Goal: Task Accomplishment & Management: Manage account settings

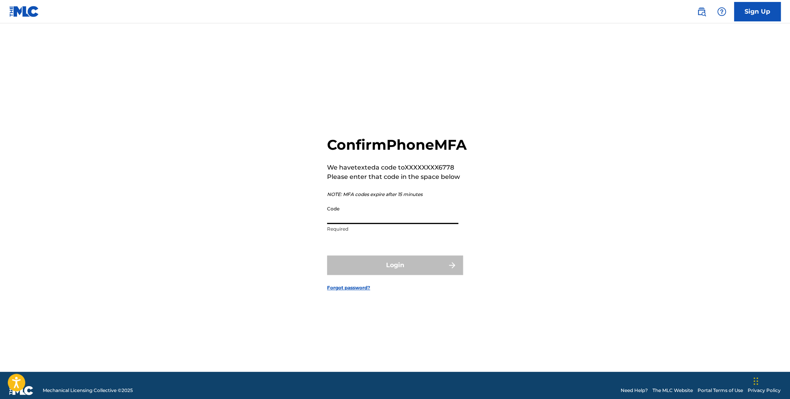
click at [365, 220] on input "Code" at bounding box center [392, 213] width 131 height 22
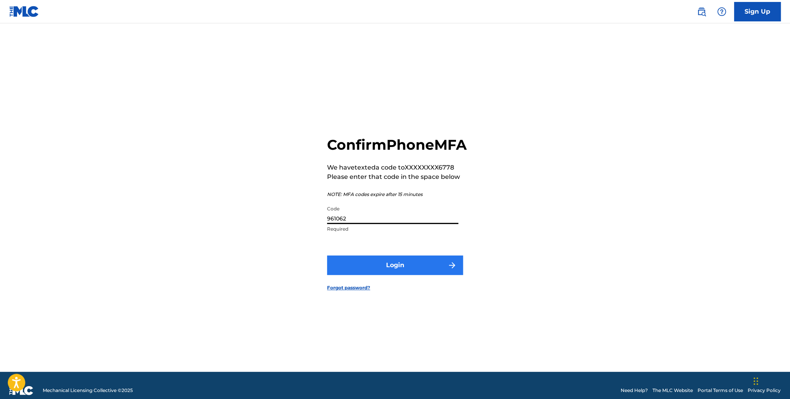
type input "961062"
click at [383, 275] on button "Login" at bounding box center [395, 264] width 136 height 19
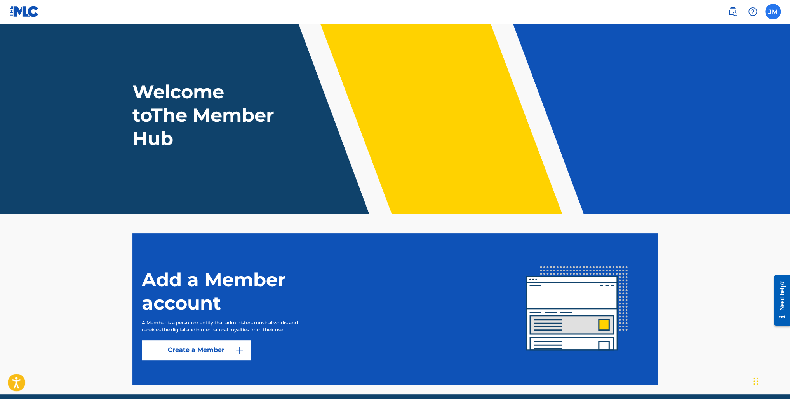
click at [772, 9] on label at bounding box center [773, 12] width 16 height 16
click at [773, 12] on input "[PERSON_NAME] [PERSON_NAME][EMAIL_ADDRESS][PERSON_NAME][DOMAIN_NAME] Notificati…" at bounding box center [773, 12] width 0 height 0
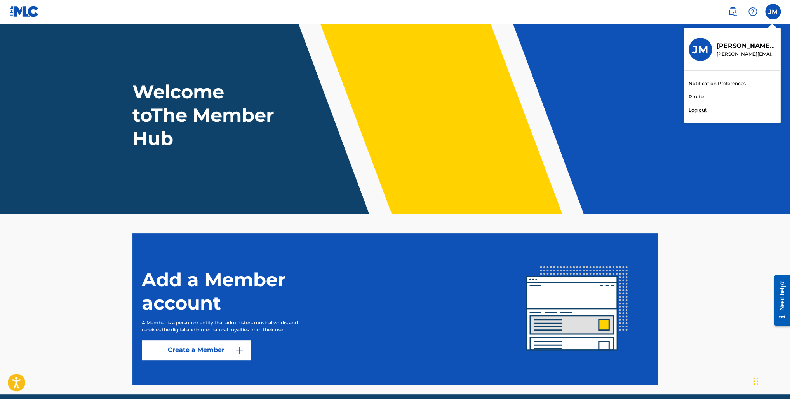
click at [698, 96] on link "Profile" at bounding box center [697, 96] width 16 height 7
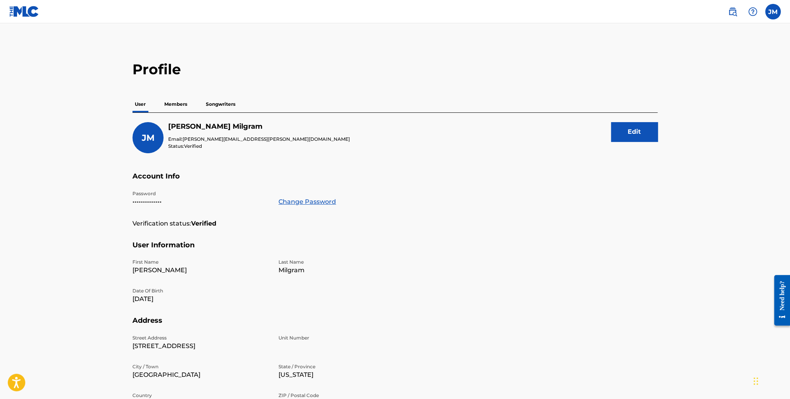
click at [177, 104] on p "Members" at bounding box center [176, 104] width 28 height 16
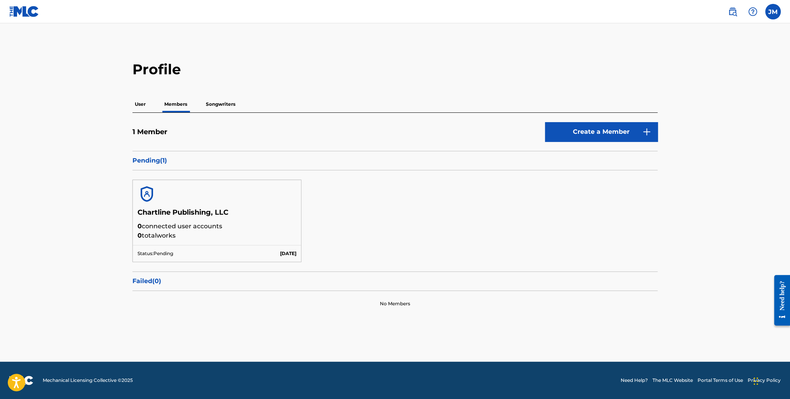
click at [222, 103] on p "Songwriters" at bounding box center [221, 104] width 34 height 16
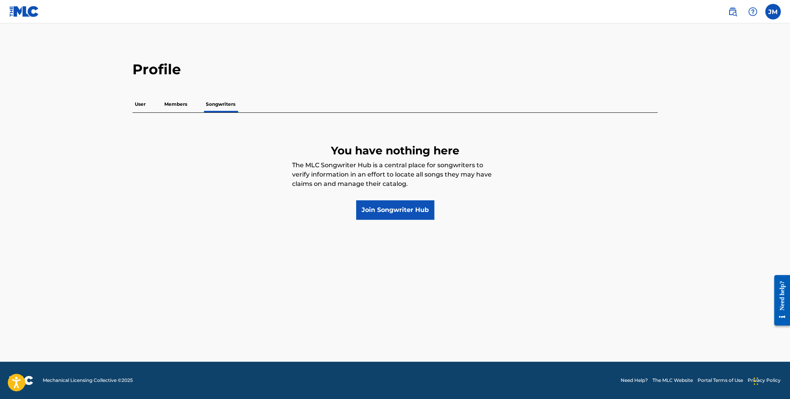
click at [147, 106] on p "User" at bounding box center [140, 104] width 16 height 16
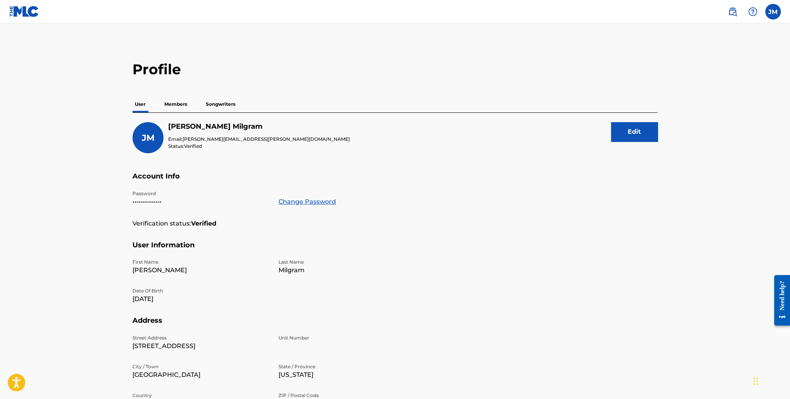
click at [26, 9] on img at bounding box center [24, 11] width 30 height 11
